Goal: Submit feedback/report problem

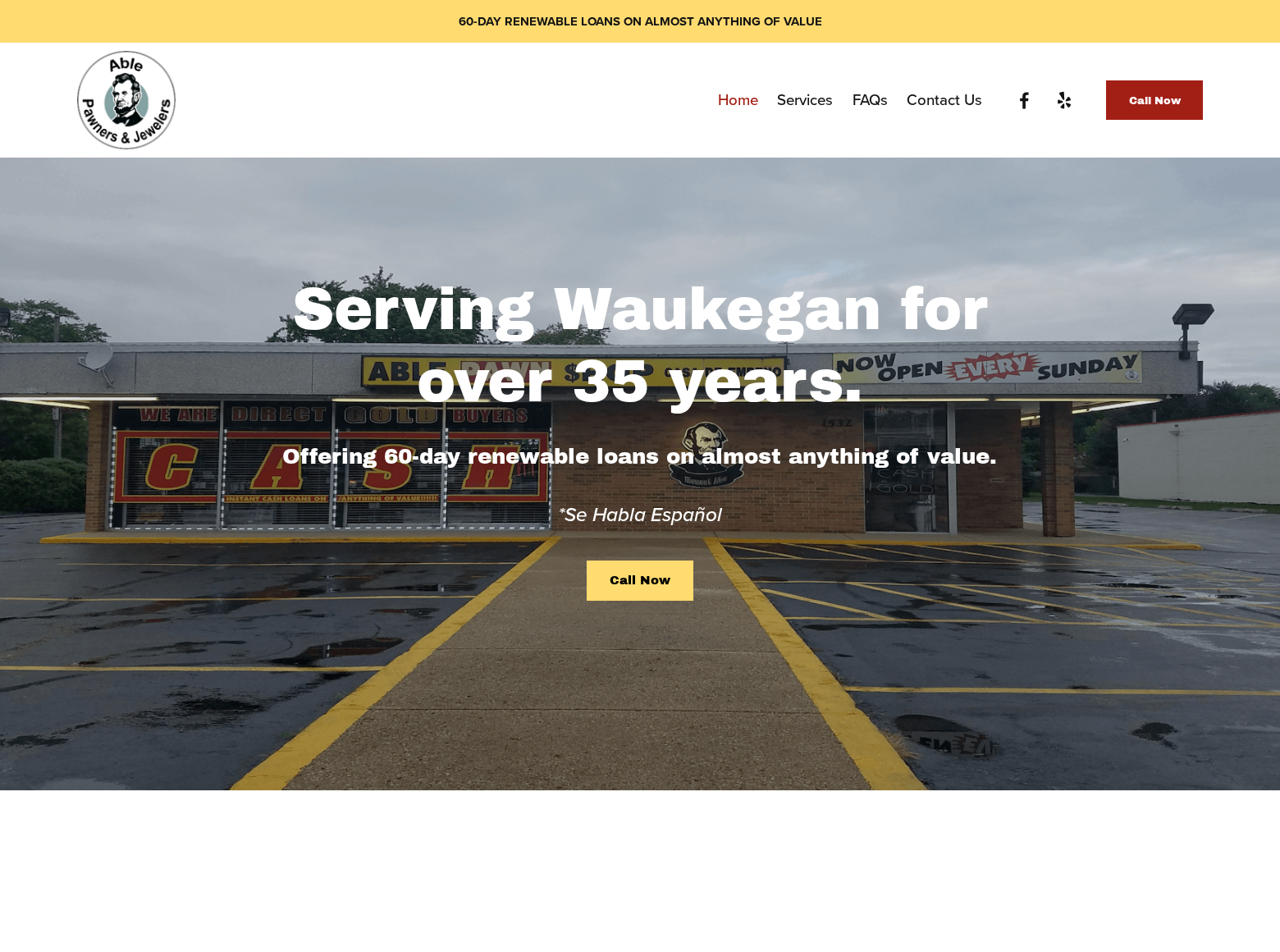
scroll to position [1502, 0]
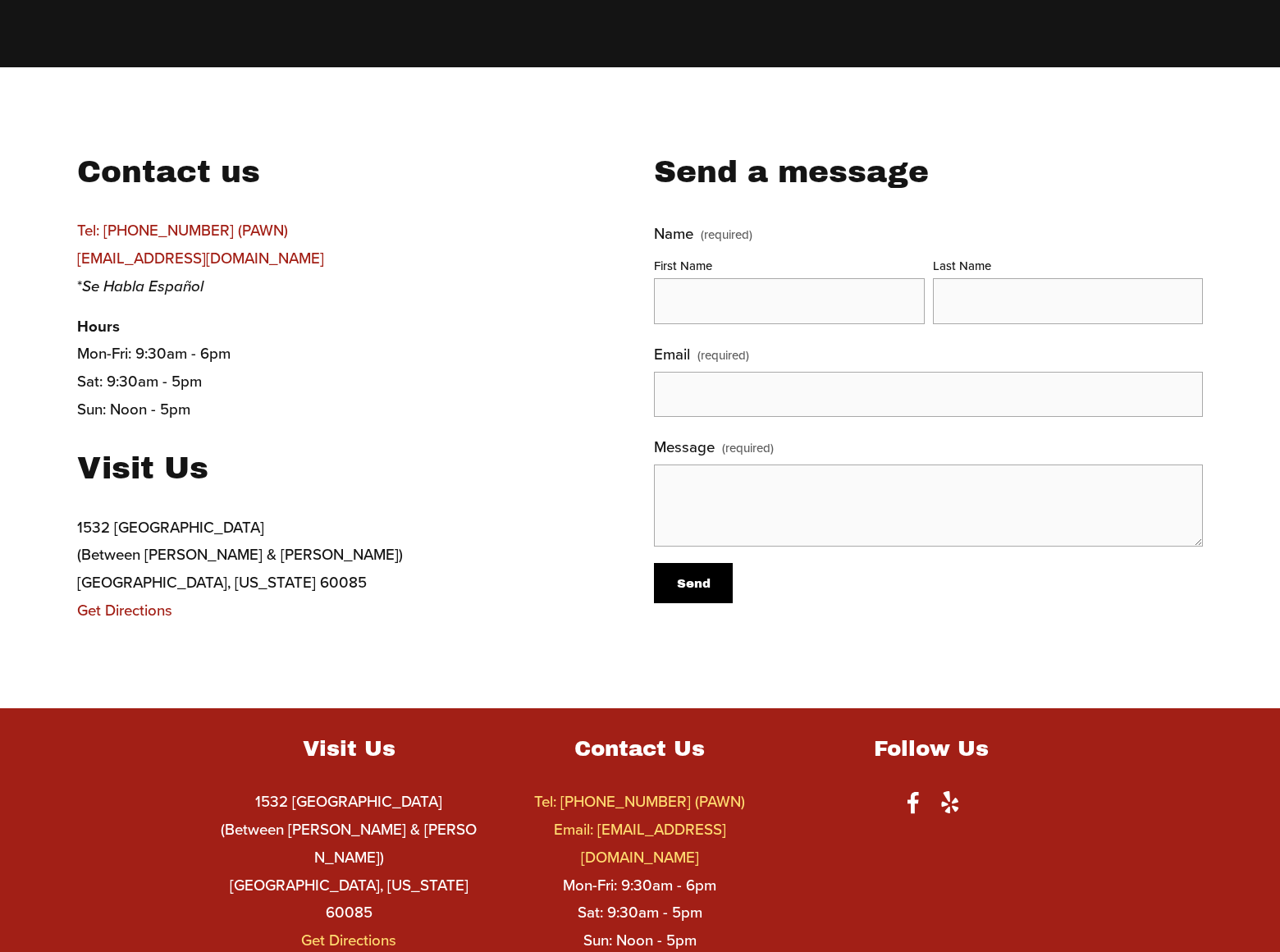
scroll to position [496, 0]
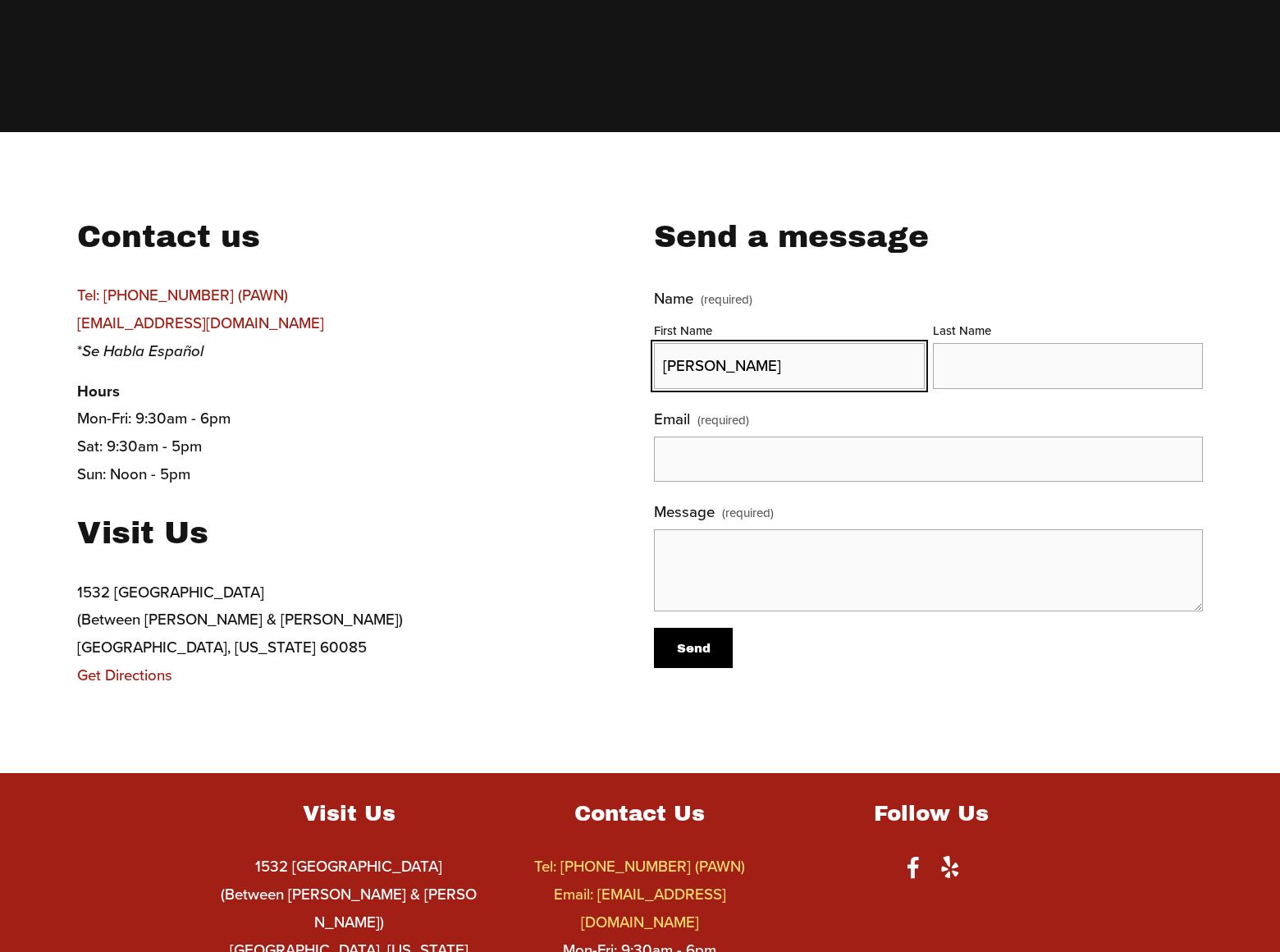
type input "[PERSON_NAME]"
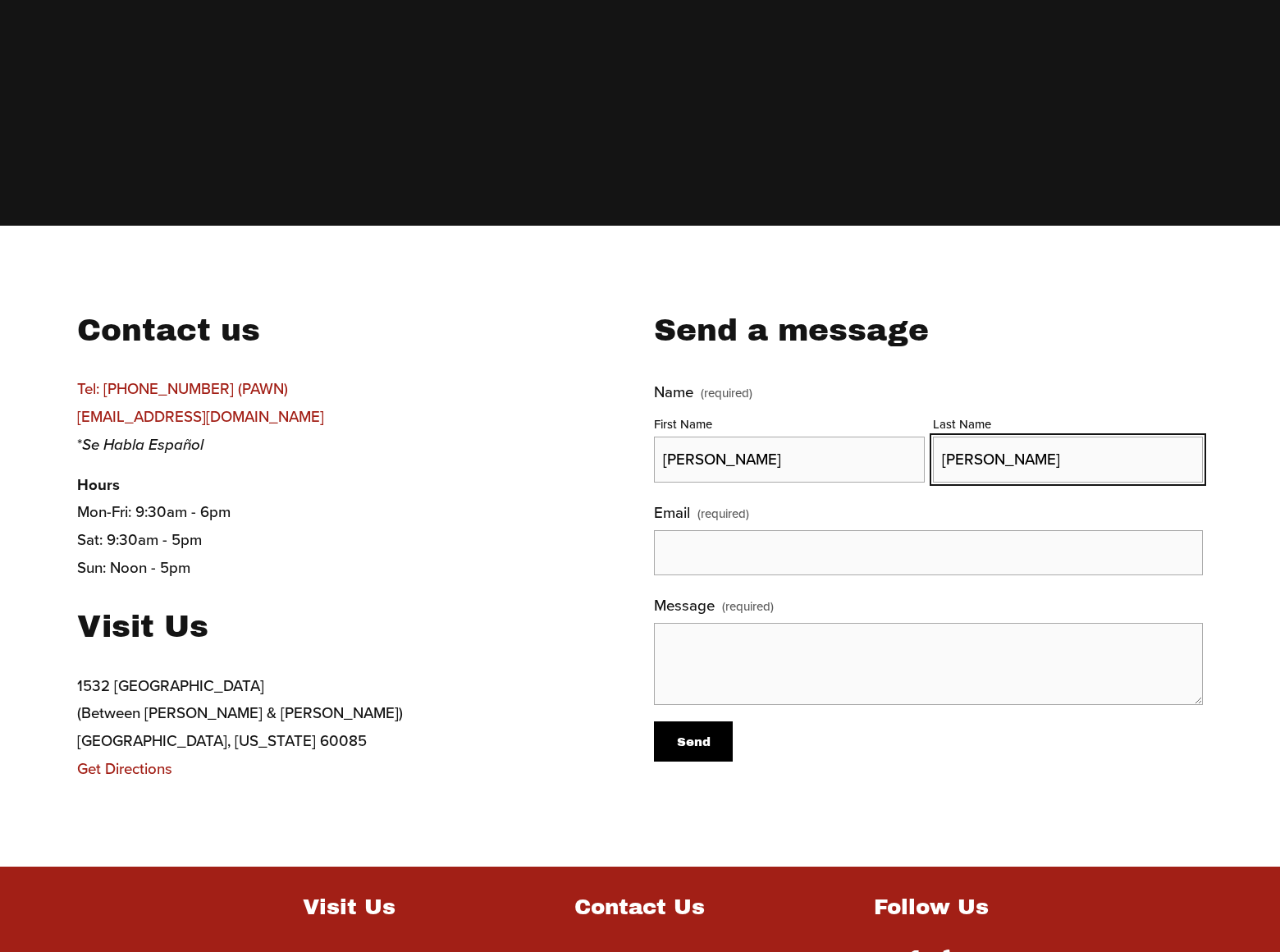
type input "[PERSON_NAME]"
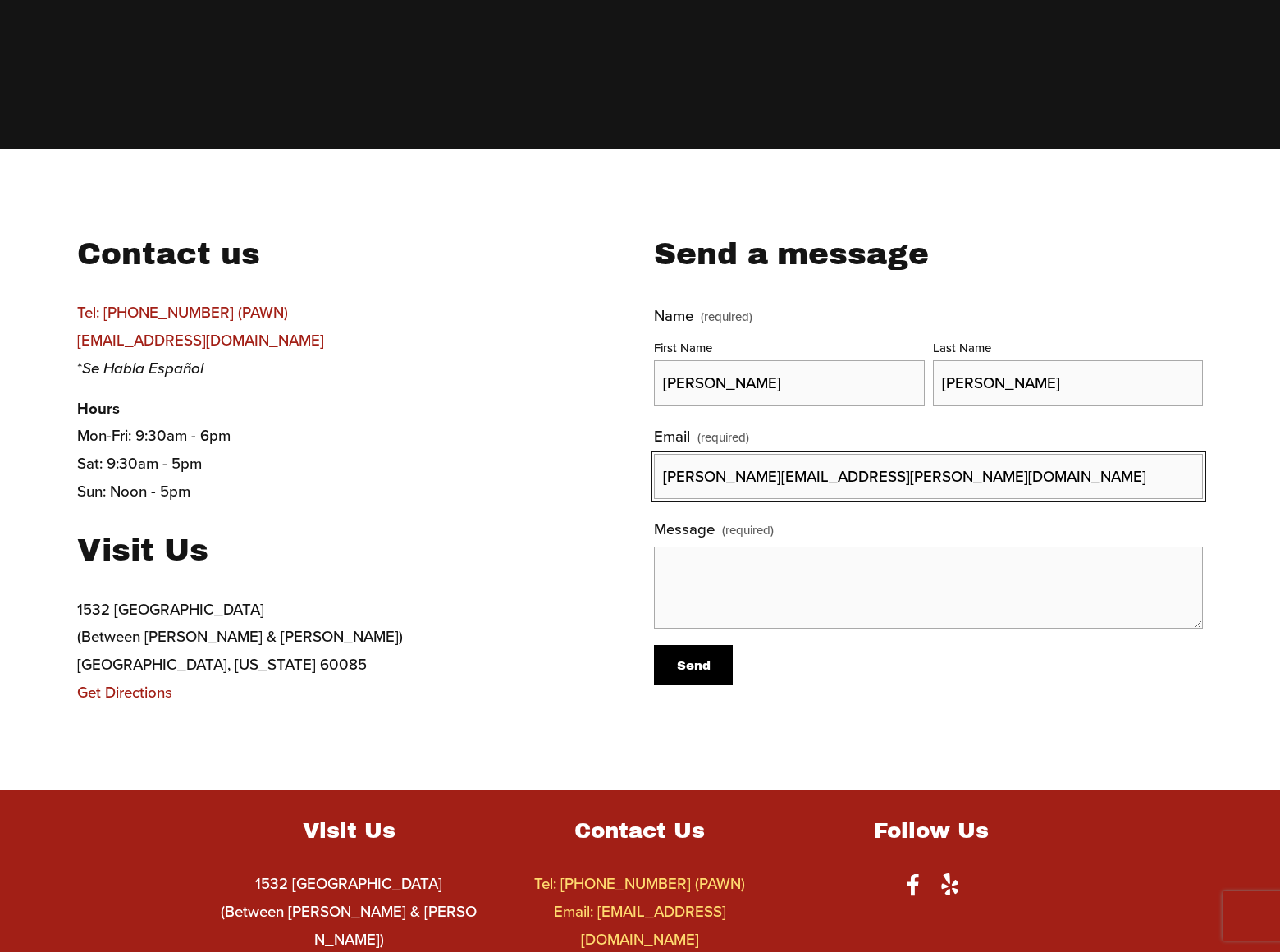
type input "[PERSON_NAME][EMAIL_ADDRESS][PERSON_NAME][DOMAIN_NAME]"
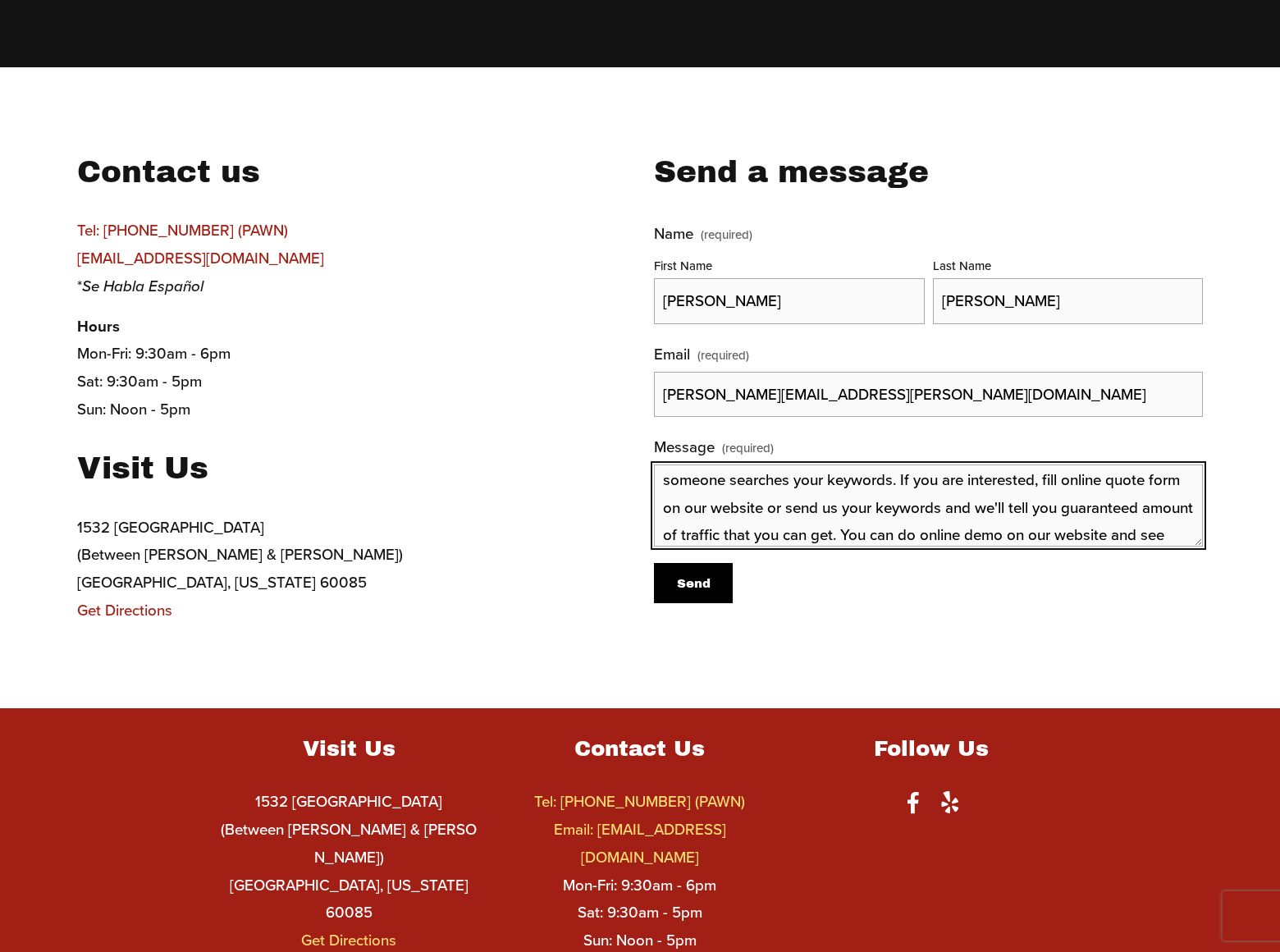
scroll to position [63, 0]
type textarea "We can place your website banner on top position in search engines when someone…"
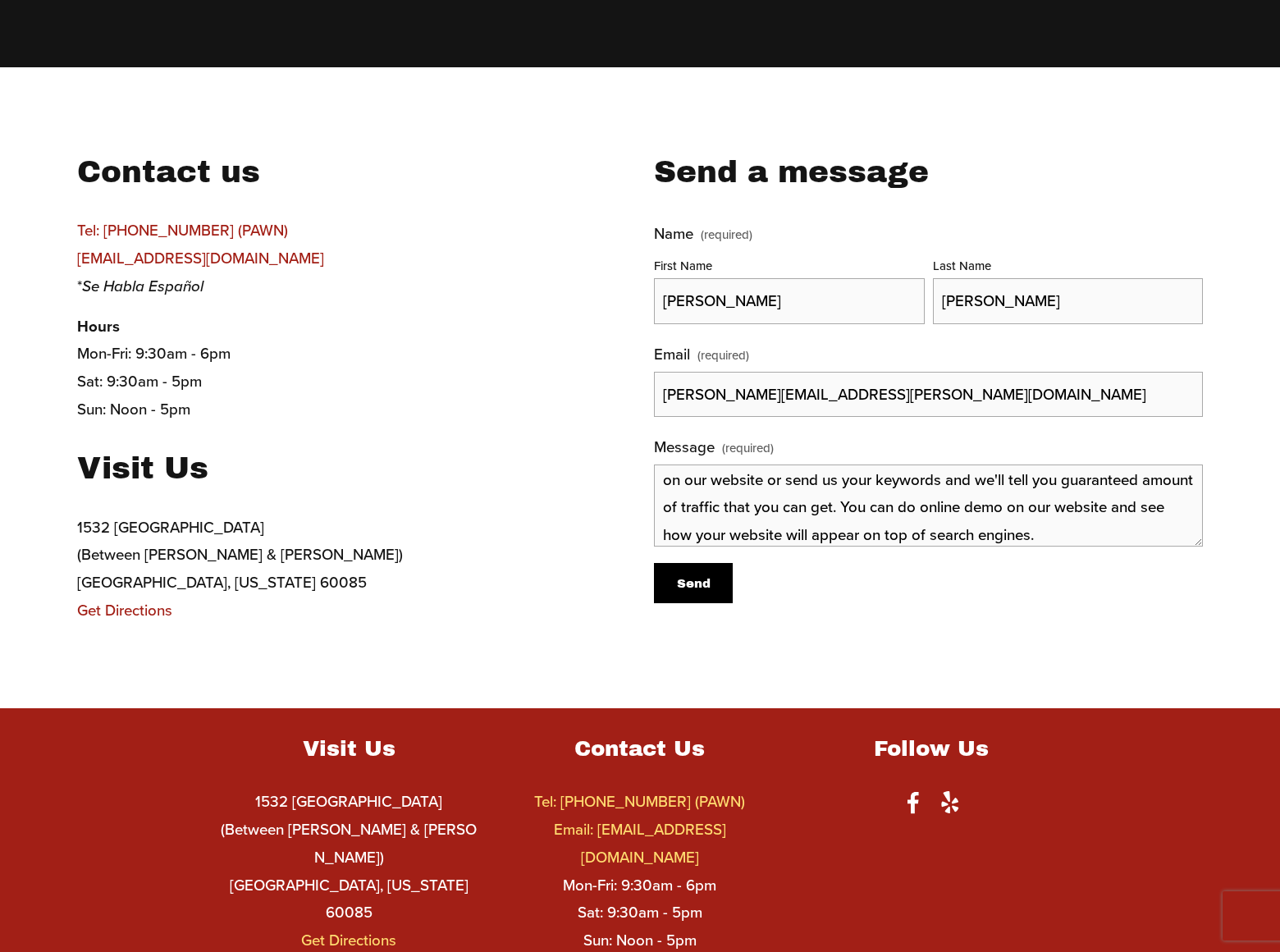
click at [693, 582] on span "Send" at bounding box center [693, 584] width 33 height 13
